Goal: Task Accomplishment & Management: Manage account settings

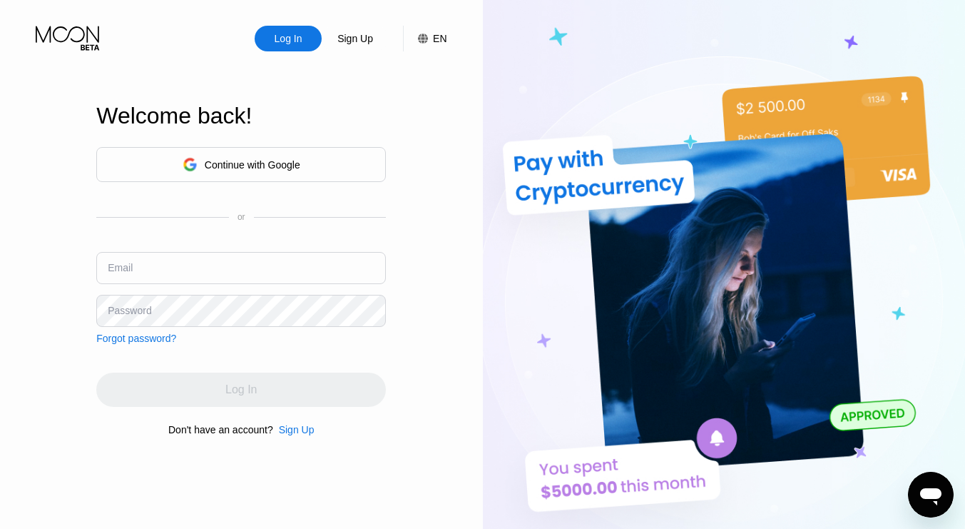
type input "[EMAIL_ADDRESS][DOMAIN_NAME]"
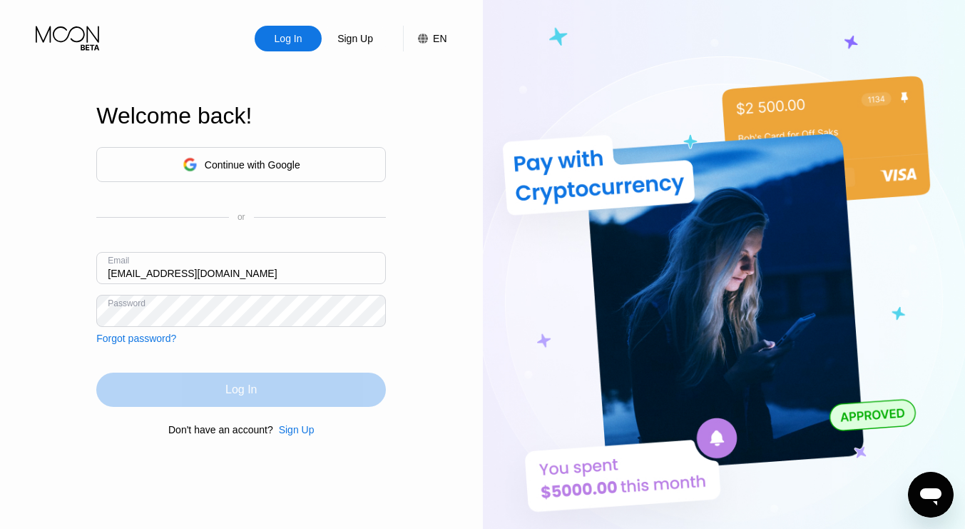
click at [127, 382] on div "Log In" at bounding box center [241, 389] width 290 height 34
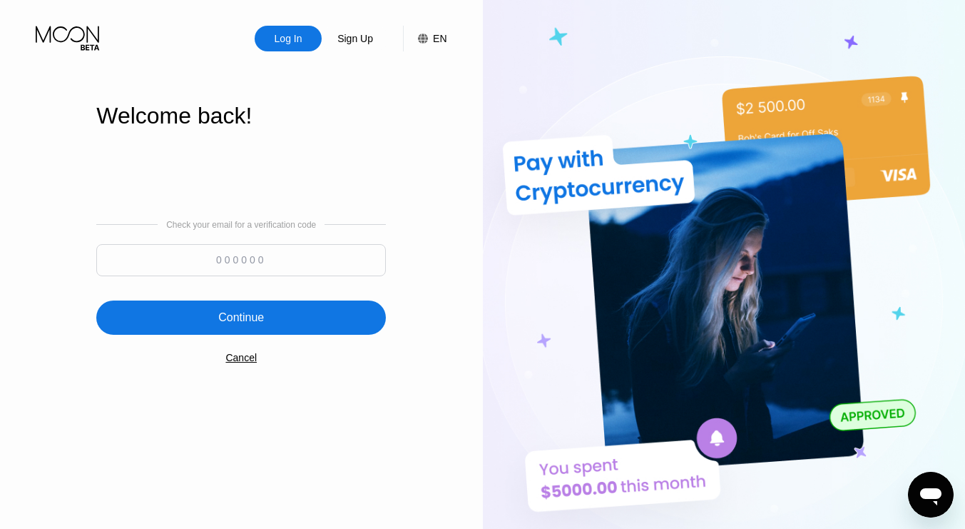
click at [249, 264] on input at bounding box center [241, 260] width 290 height 32
paste input "539921"
type input "539921"
click at [264, 327] on div "Continue" at bounding box center [241, 317] width 290 height 34
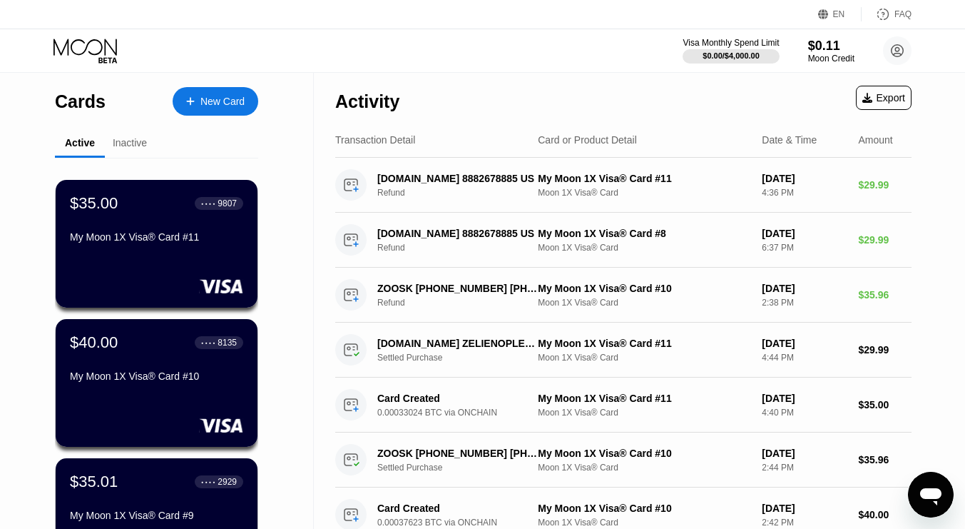
click at [145, 373] on div "$40.00 ● ● ● ● 8135 My Moon 1X Visa® Card #10" at bounding box center [156, 360] width 173 height 54
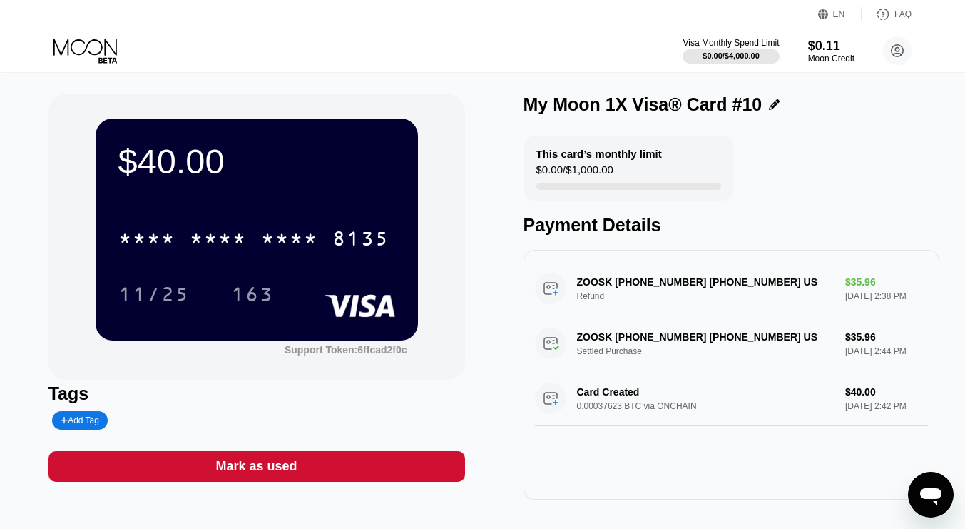
click at [65, 44] on icon at bounding box center [87, 51] width 66 height 25
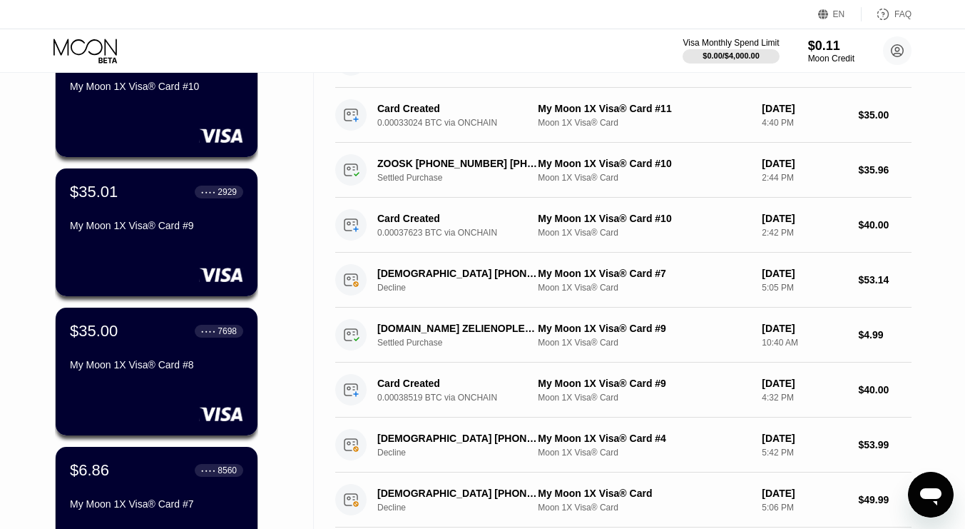
scroll to position [290, 0]
click at [130, 221] on div "$35.01 ● ● ● ● 2929 My Moon 1X Visa® Card #9" at bounding box center [156, 209] width 175 height 55
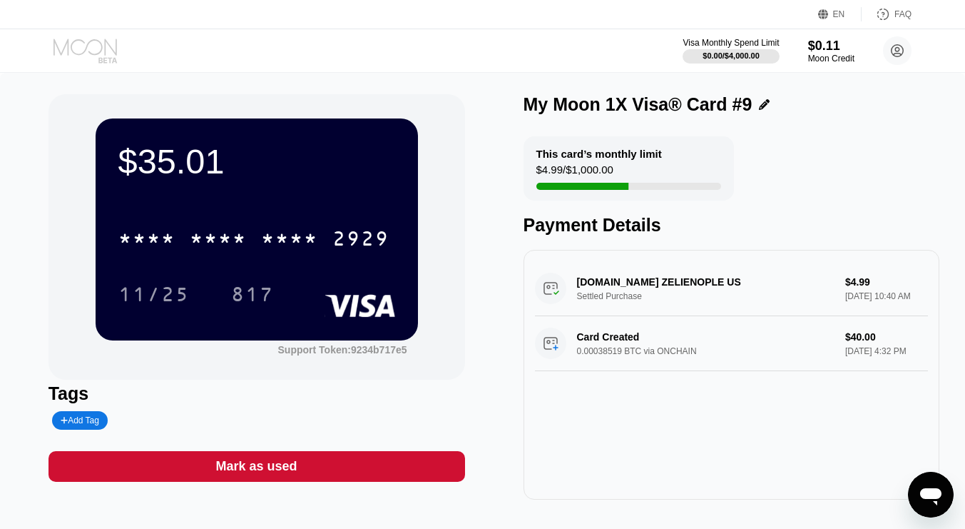
click at [101, 47] on icon at bounding box center [85, 47] width 63 height 16
